Goal: Task Accomplishment & Management: Manage account settings

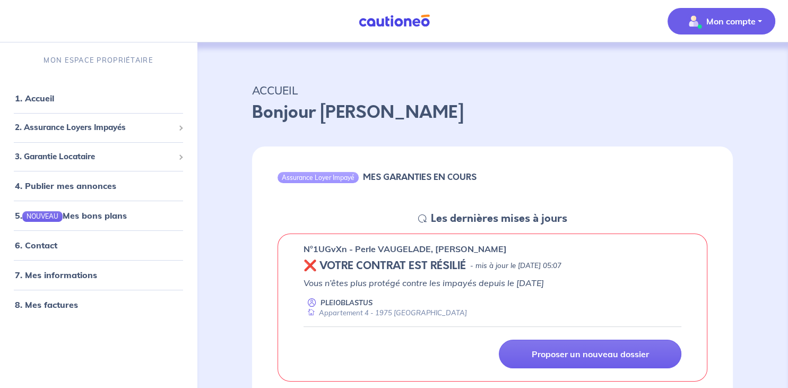
click at [729, 23] on p "Mon compte" at bounding box center [730, 21] width 49 height 13
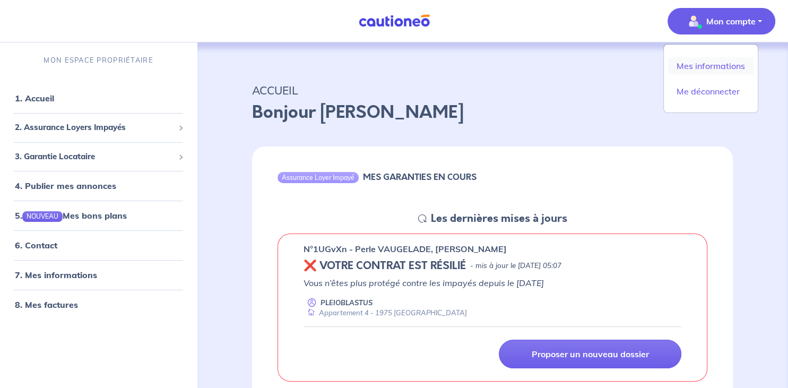
click at [725, 66] on link "Mes informations" at bounding box center [710, 65] width 85 height 17
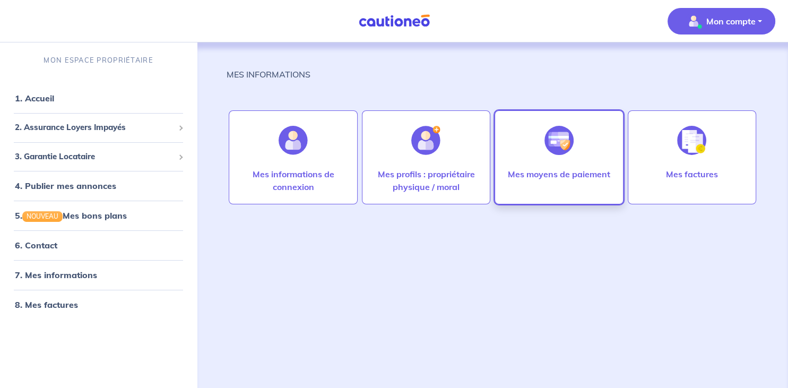
click at [553, 155] on div at bounding box center [559, 140] width 46 height 55
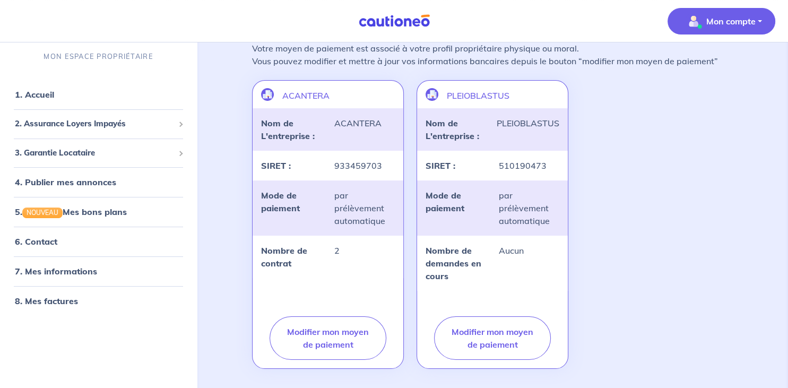
scroll to position [117, 0]
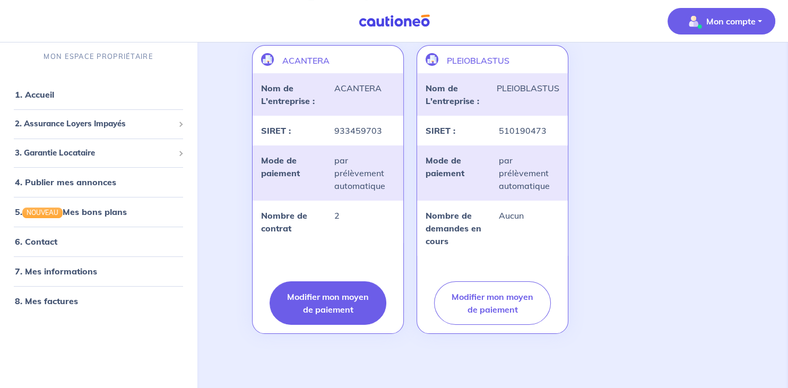
click at [324, 302] on button "Modifier mon moyen de paiement" at bounding box center [328, 303] width 117 height 44
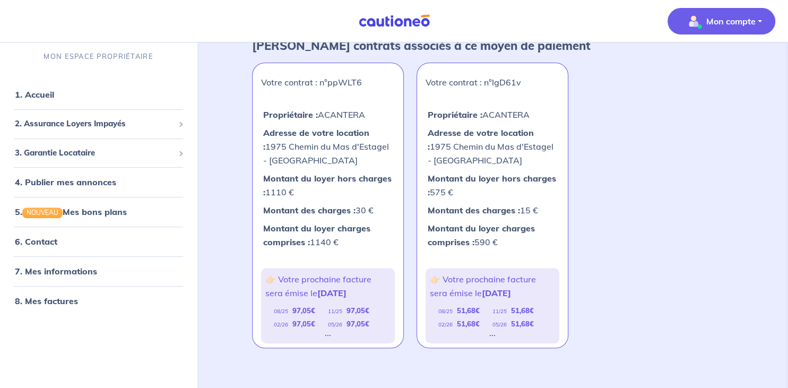
scroll to position [298, 0]
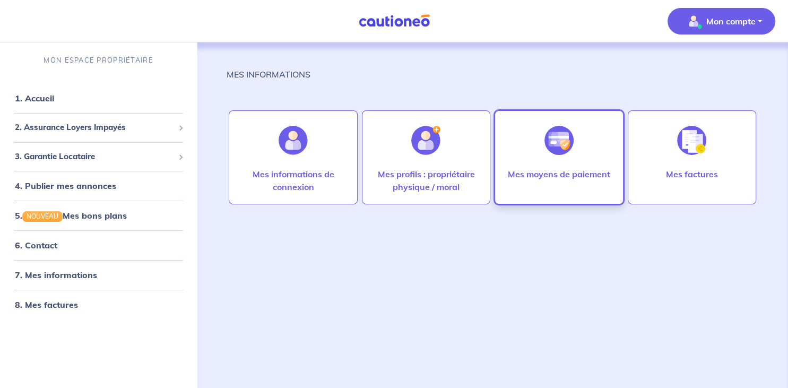
click at [569, 160] on div at bounding box center [559, 140] width 46 height 55
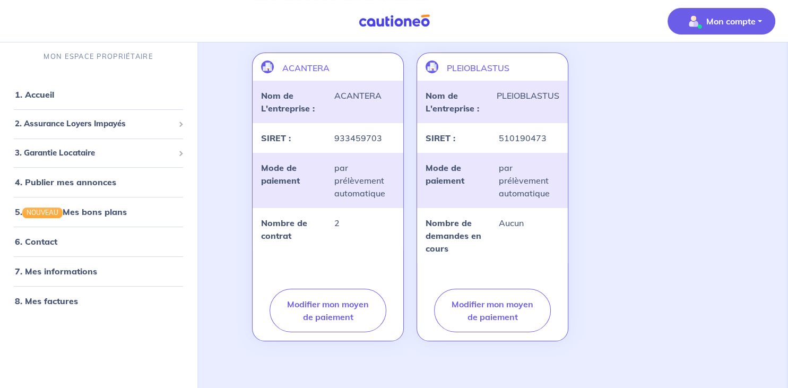
scroll to position [110, 0]
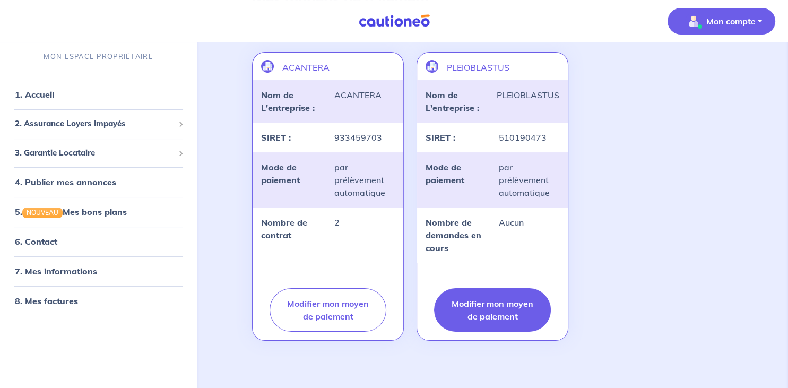
click at [494, 308] on button "Modifier mon moyen de paiement" at bounding box center [492, 310] width 117 height 44
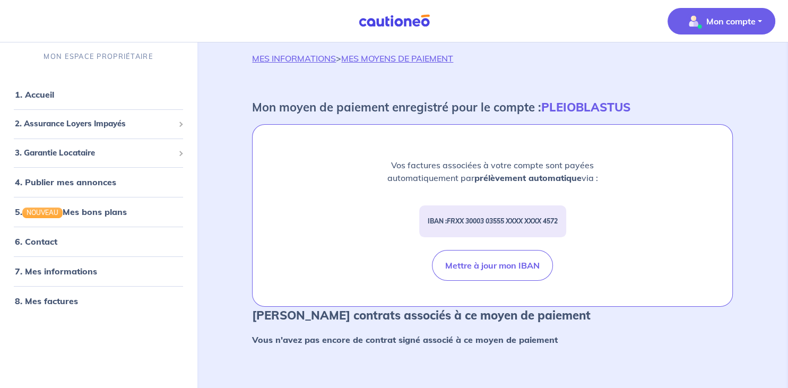
scroll to position [0, 0]
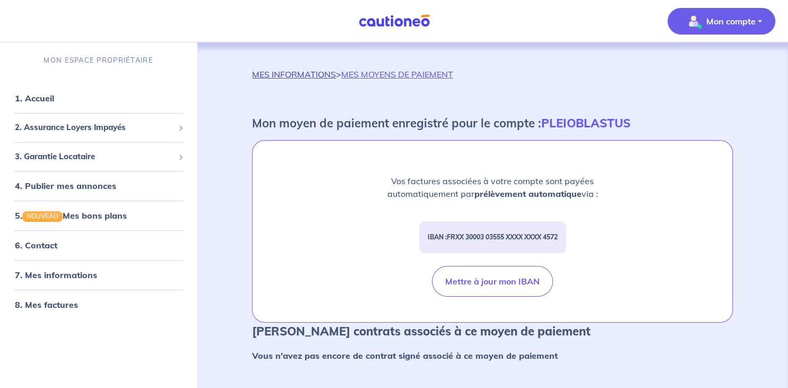
click at [297, 75] on link "MES INFORMATIONS" at bounding box center [294, 74] width 84 height 11
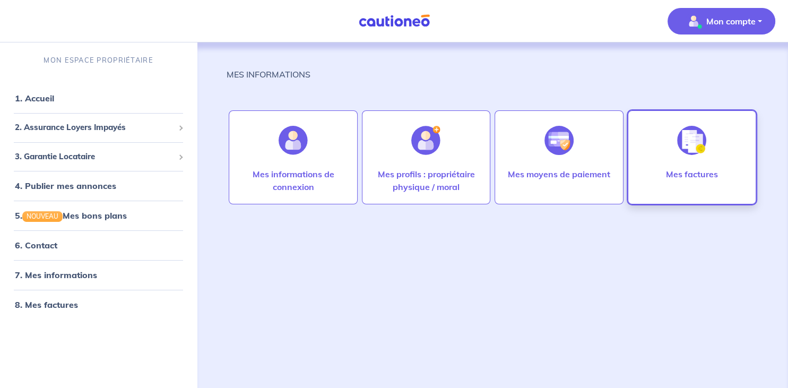
click at [694, 151] on img at bounding box center [691, 140] width 29 height 29
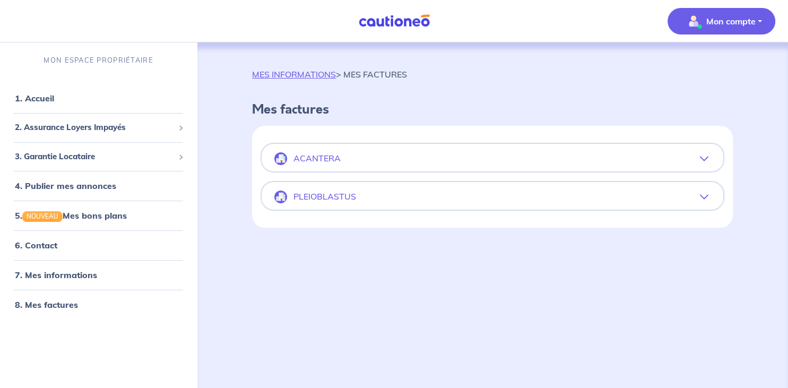
click at [708, 196] on icon "button" at bounding box center [704, 197] width 8 height 8
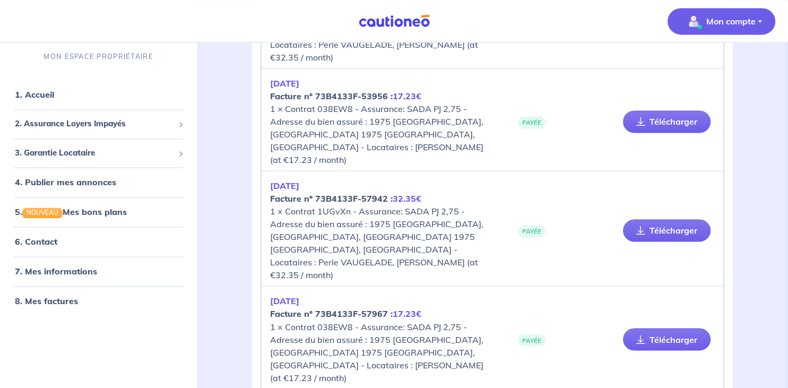
scroll to position [1653, 0]
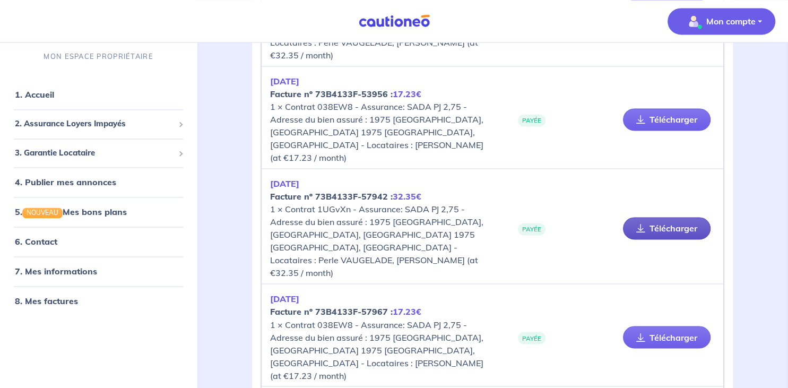
click at [677, 217] on link "Télécharger" at bounding box center [667, 228] width 88 height 22
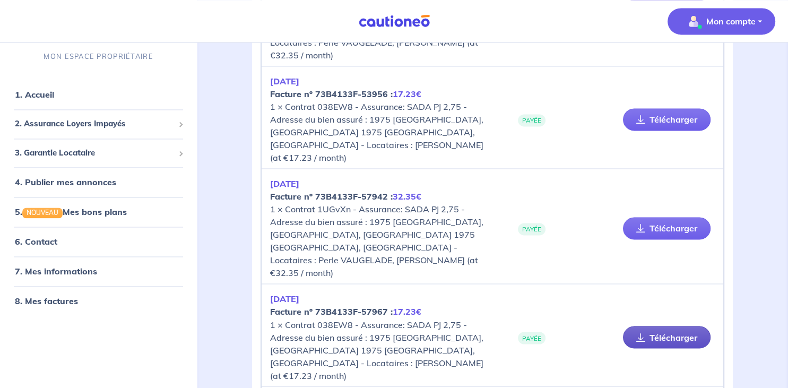
click at [670, 326] on link "Télécharger" at bounding box center [667, 337] width 88 height 22
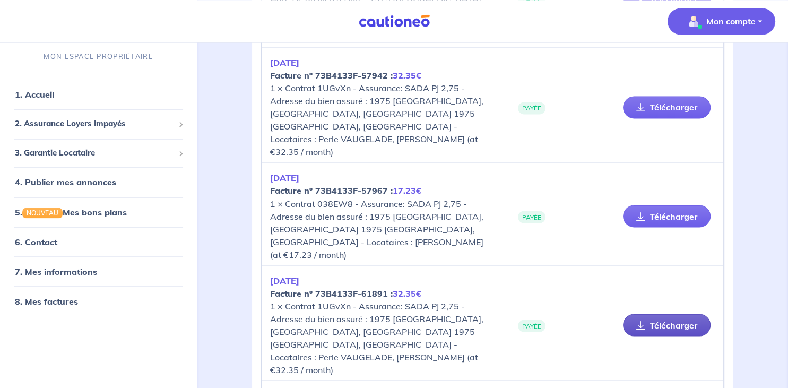
click at [663, 314] on link "Télécharger" at bounding box center [667, 325] width 88 height 22
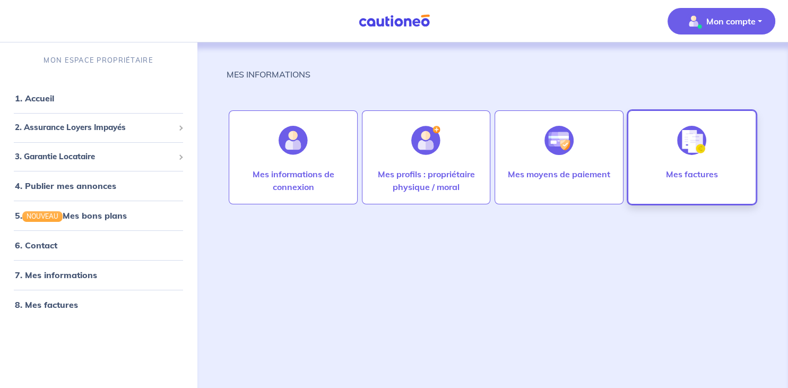
click at [680, 159] on div at bounding box center [691, 140] width 46 height 55
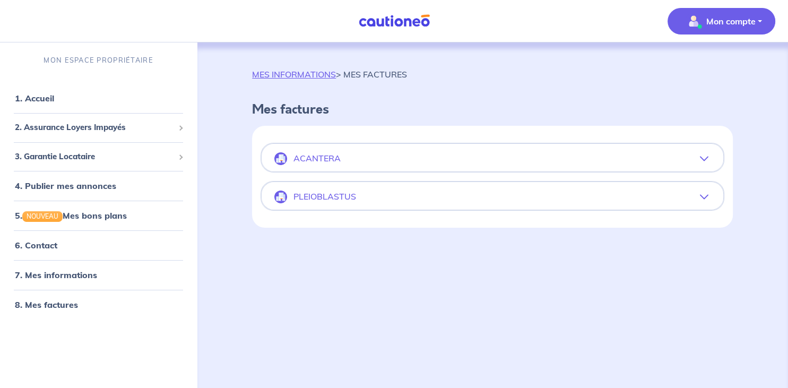
click at [510, 155] on button "ACANTERA" at bounding box center [493, 158] width 462 height 25
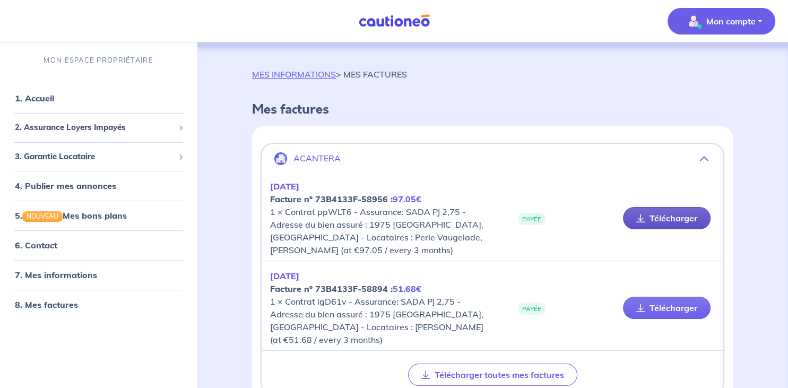
click at [670, 215] on link "Télécharger" at bounding box center [667, 218] width 88 height 22
click at [673, 309] on link "Télécharger" at bounding box center [667, 308] width 88 height 22
click at [306, 73] on link "MES INFORMATIONS" at bounding box center [294, 74] width 84 height 11
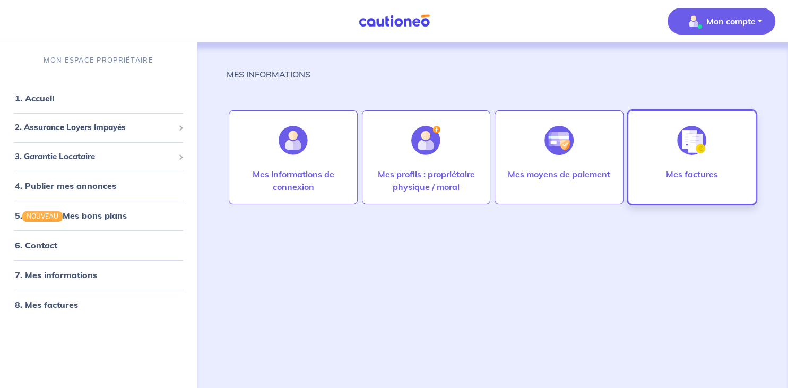
click at [682, 149] on img at bounding box center [691, 140] width 29 height 29
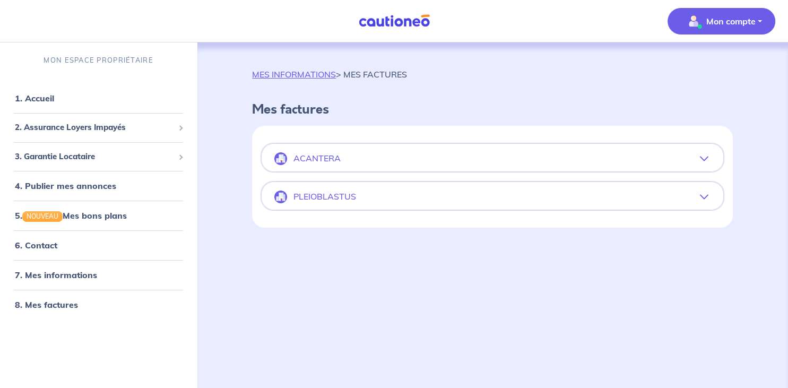
click at [706, 200] on icon "button" at bounding box center [704, 197] width 8 height 8
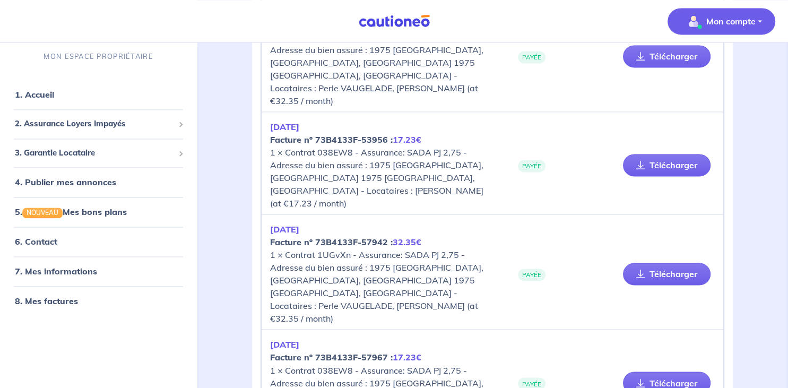
scroll to position [1774, 0]
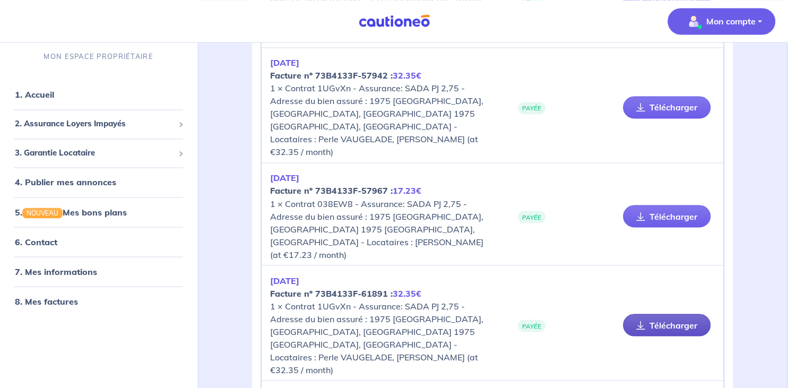
click at [669, 314] on link "Télécharger" at bounding box center [667, 325] width 88 height 22
click at [41, 237] on link "6. Contact" at bounding box center [35, 241] width 41 height 11
click at [101, 124] on span "2. Assurance Loyers Impayés" at bounding box center [94, 124] width 159 height 12
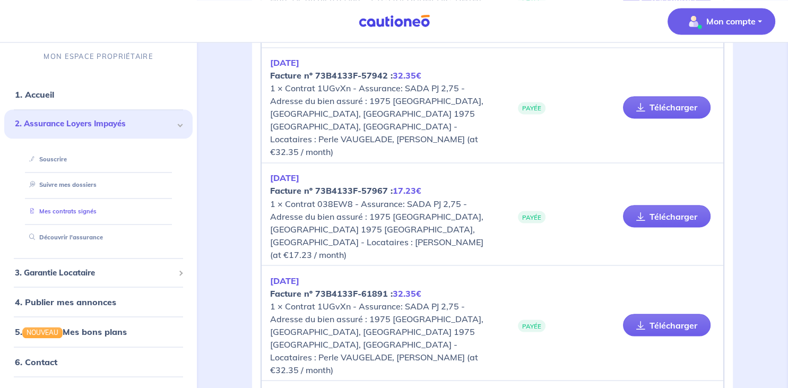
click at [85, 211] on link "Mes contrats signés" at bounding box center [61, 210] width 72 height 7
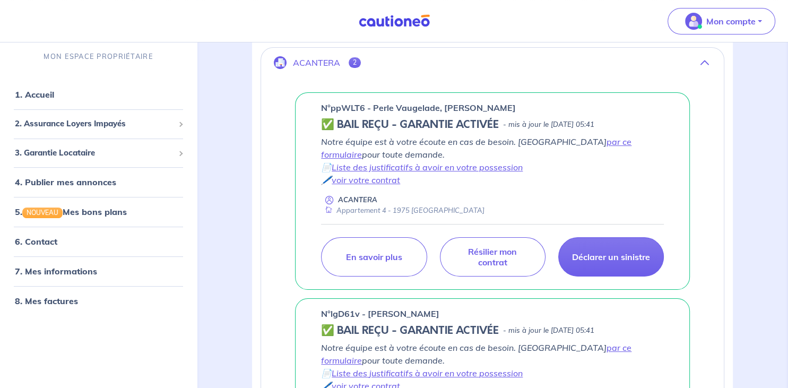
scroll to position [185, 0]
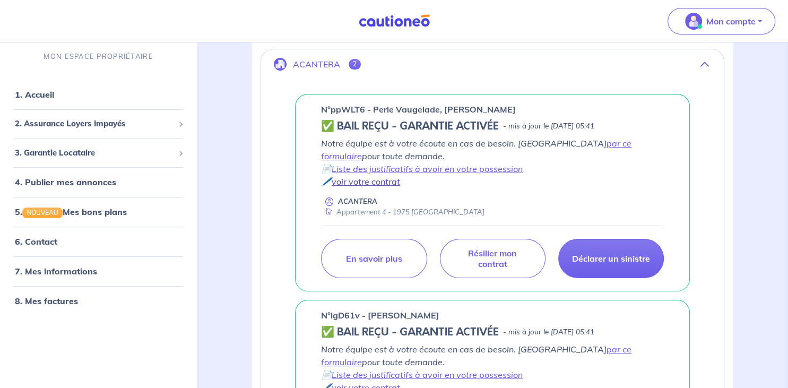
click at [376, 179] on link "voir votre contrat" at bounding box center [366, 181] width 68 height 11
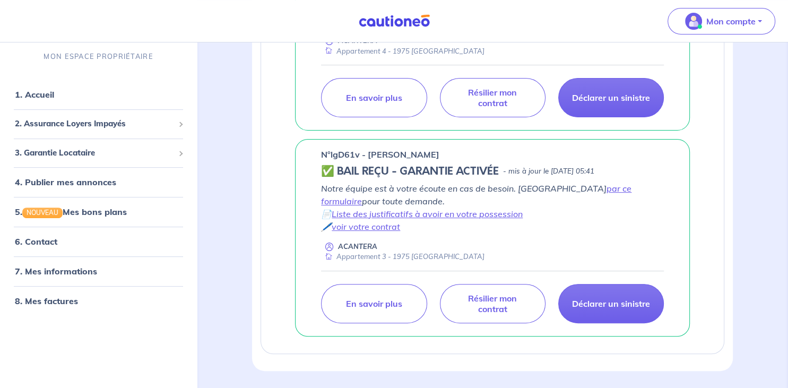
scroll to position [350, 0]
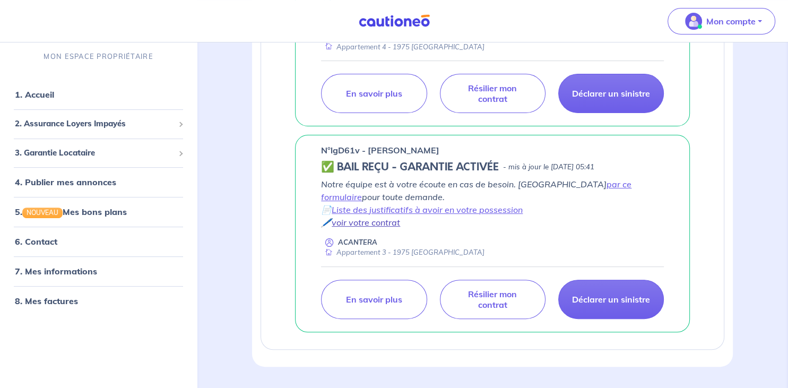
click at [393, 221] on link "voir votre contrat" at bounding box center [366, 222] width 68 height 11
click at [743, 21] on p "Mon compte" at bounding box center [730, 21] width 49 height 13
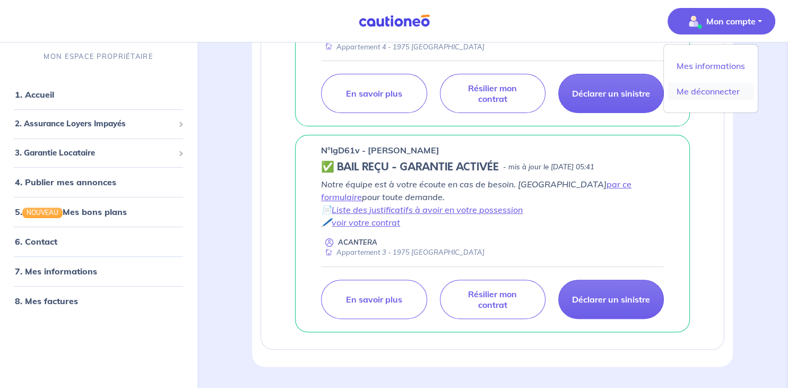
click at [725, 90] on link "Me déconnecter" at bounding box center [710, 91] width 85 height 17
